Goal: Check status: Check status

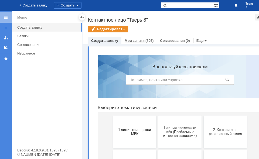
click at [144, 40] on div "Мои заявки (895)" at bounding box center [139, 41] width 29 height 4
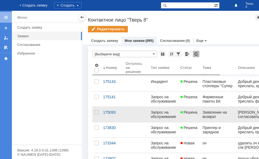
click at [192, 115] on link "Решена" at bounding box center [189, 114] width 22 height 15
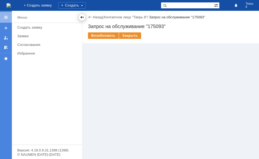
click at [81, 17] on div at bounding box center [82, 17] width 4 height 4
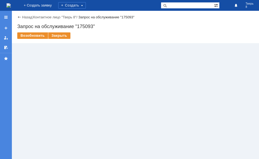
click at [19, 17] on div "Назад" at bounding box center [24, 17] width 15 height 4
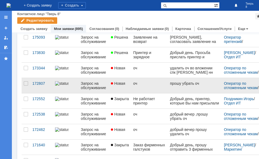
scroll to position [54, 0]
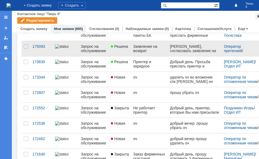
click at [114, 51] on link "Решена" at bounding box center [120, 48] width 22 height 15
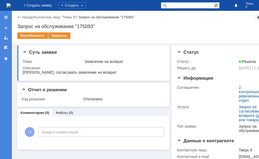
click at [21, 16] on div "Назад" at bounding box center [24, 17] width 15 height 4
